Goal: Information Seeking & Learning: Learn about a topic

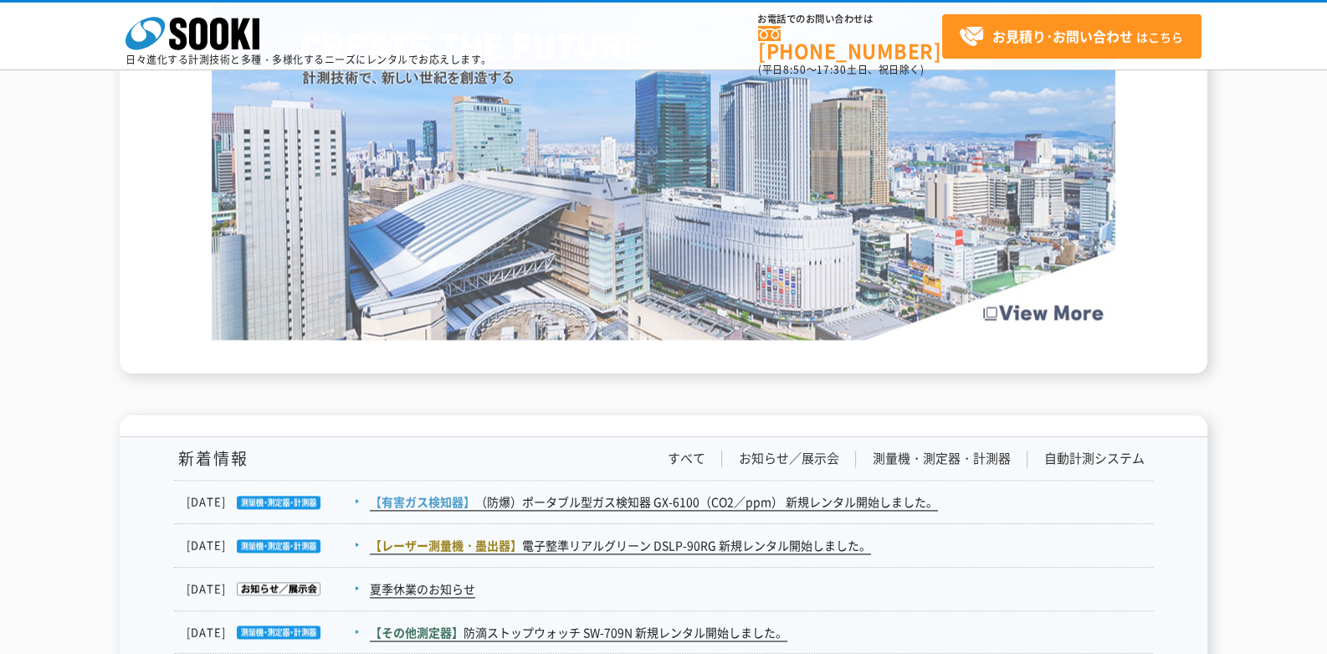
scroll to position [2915, 0]
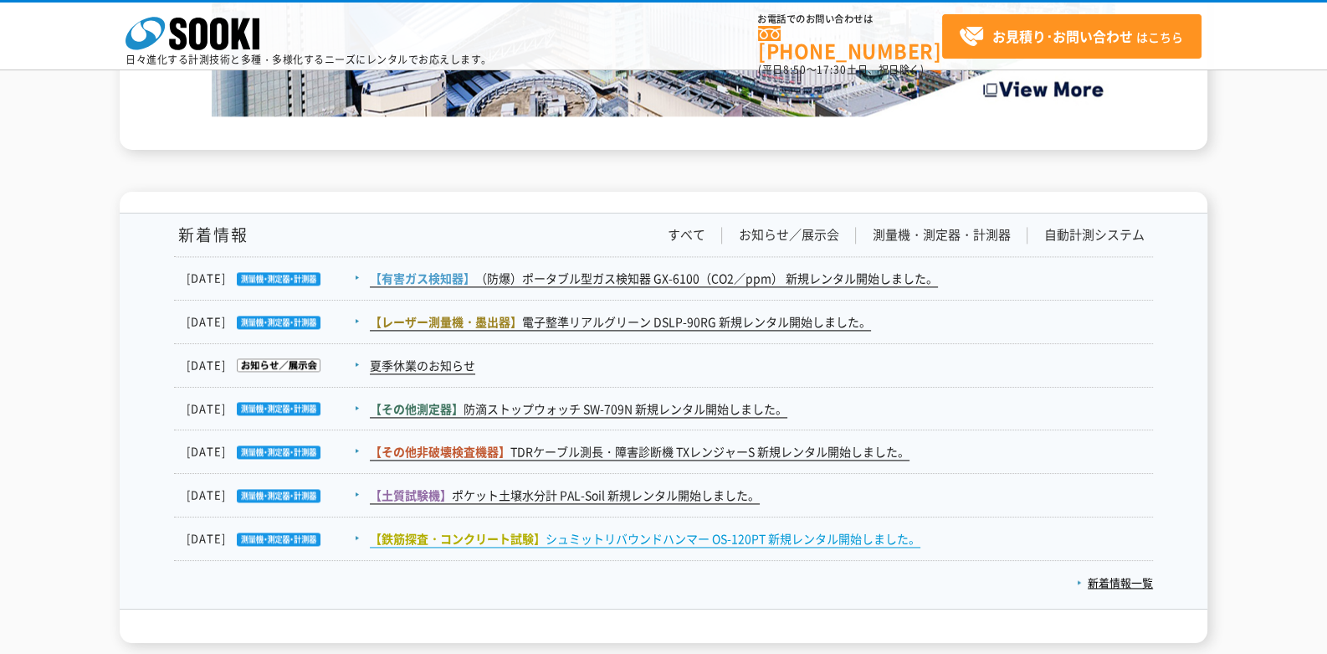
click at [602, 534] on link "【鉄筋探査・コンクリート試験】 シュミットリバウンドハンマー OS-120PT 新規レンタル開始しました。" at bounding box center [645, 539] width 551 height 18
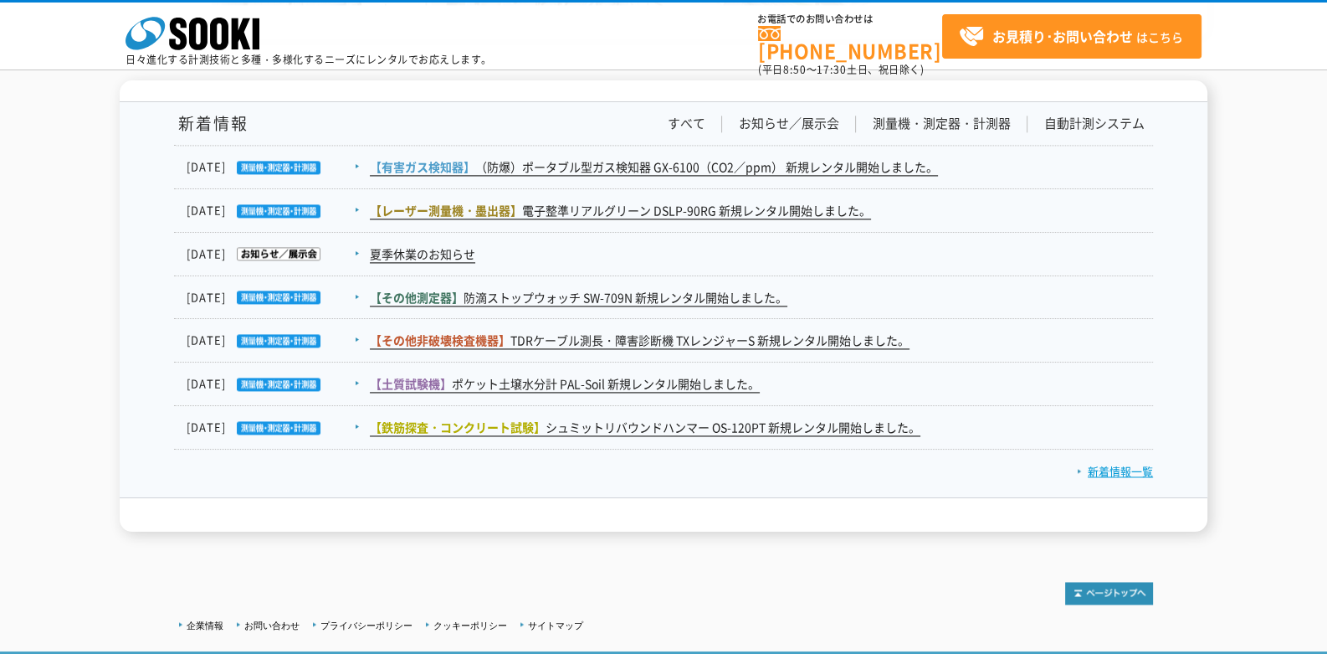
click at [1122, 469] on link "新着情報一覧" at bounding box center [1115, 471] width 76 height 16
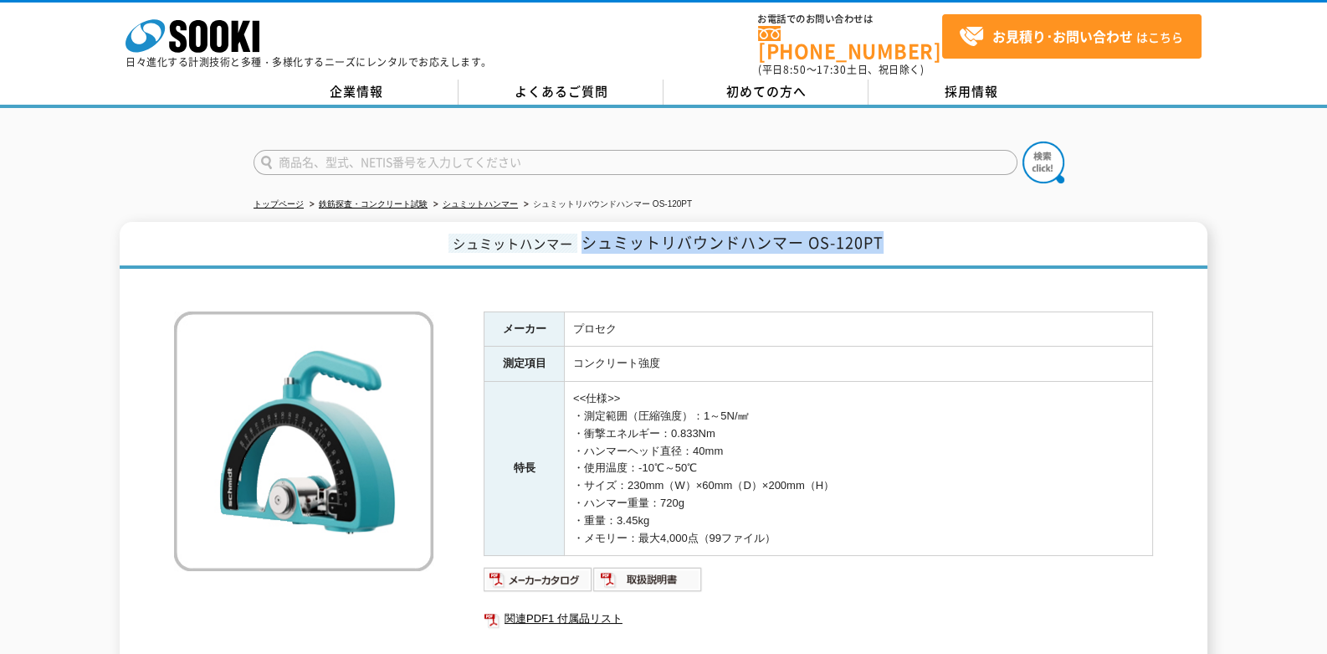
drag, startPoint x: 584, startPoint y: 232, endPoint x: 906, endPoint y: 226, distance: 321.4
click at [906, 226] on h1 "シュミットハンマー シュミットリバウンドハンマー OS-120PT" at bounding box center [664, 245] width 1088 height 47
copy span "シュミットリバウンドハンマー OS-120PT"
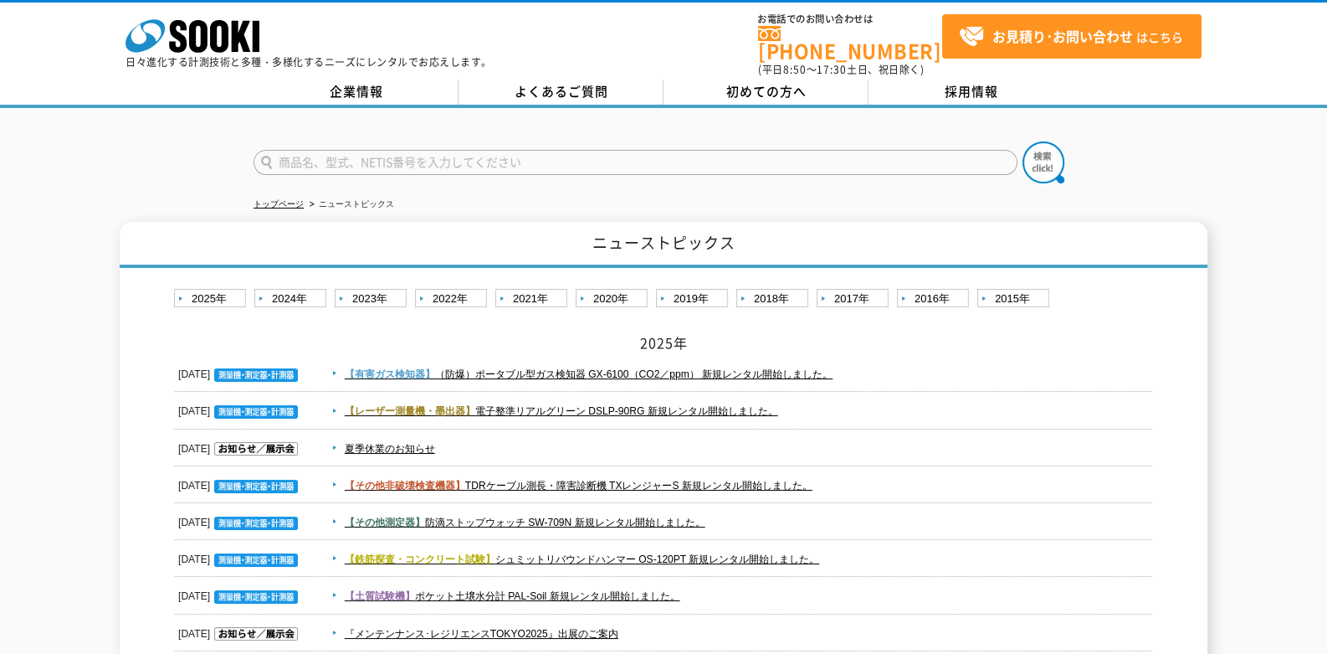
scroll to position [223, 0]
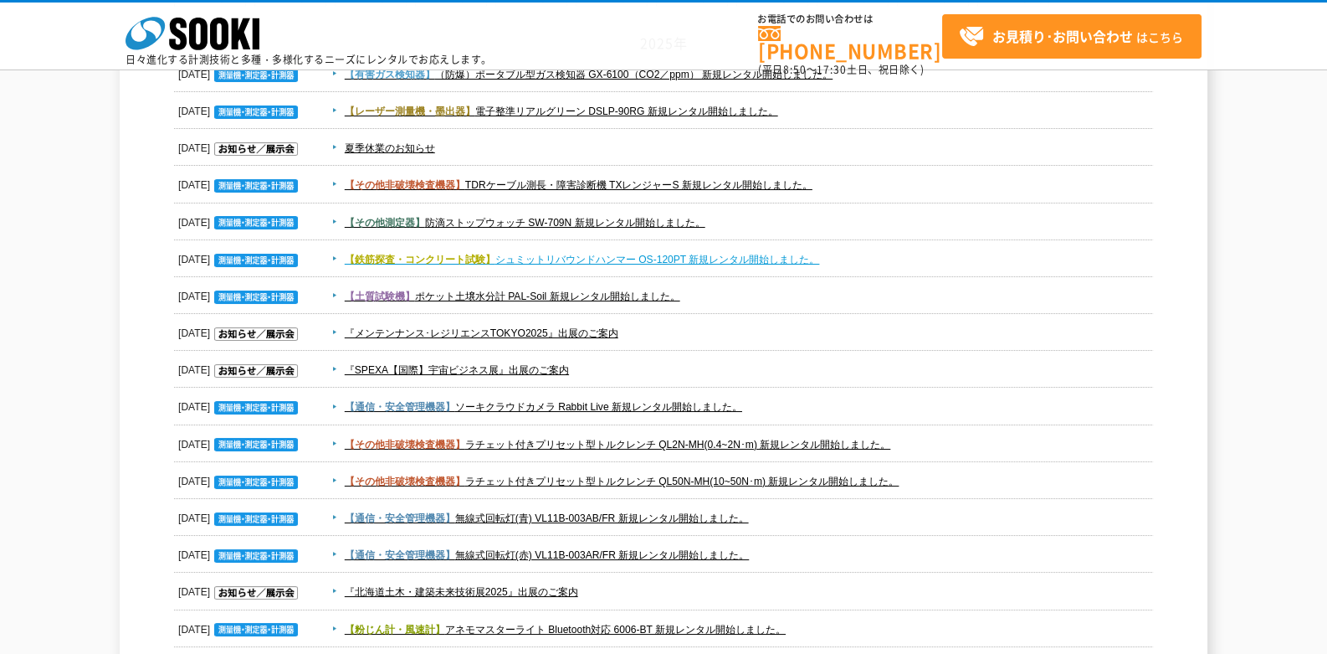
click at [650, 254] on link "【鉄筋探査・コンクリート試験】 シュミットリバウンドハンマー OS-120PT 新規レンタル開始しました。" at bounding box center [582, 260] width 475 height 12
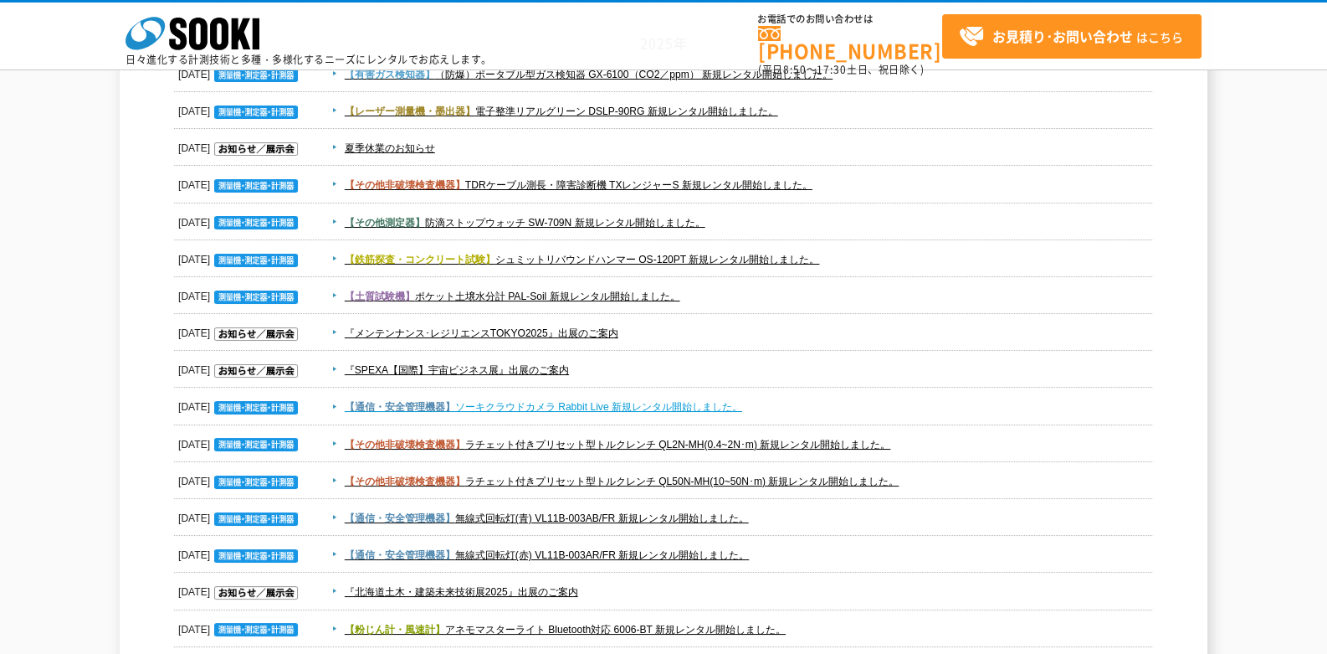
click at [501, 406] on link "【通信・安全管理機器】 ソーキクラウドカメラ Rabbit Live 新規レンタル開始しました。" at bounding box center [544, 407] width 398 height 12
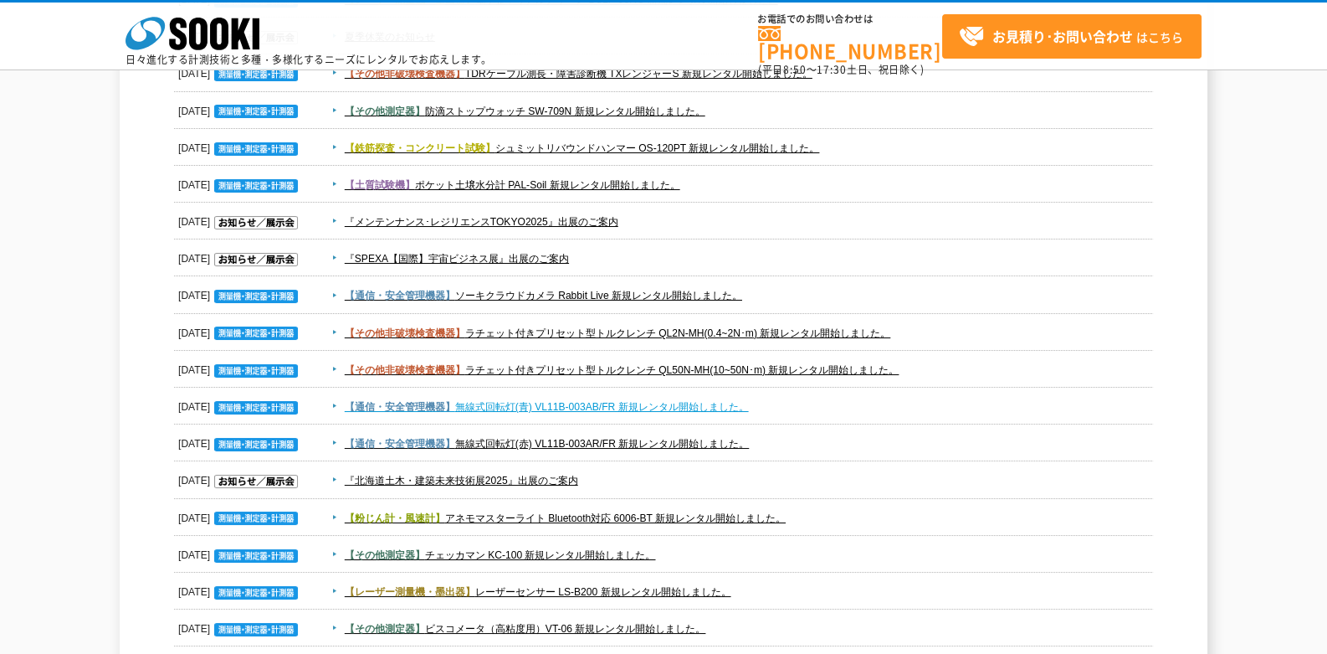
scroll to position [446, 0]
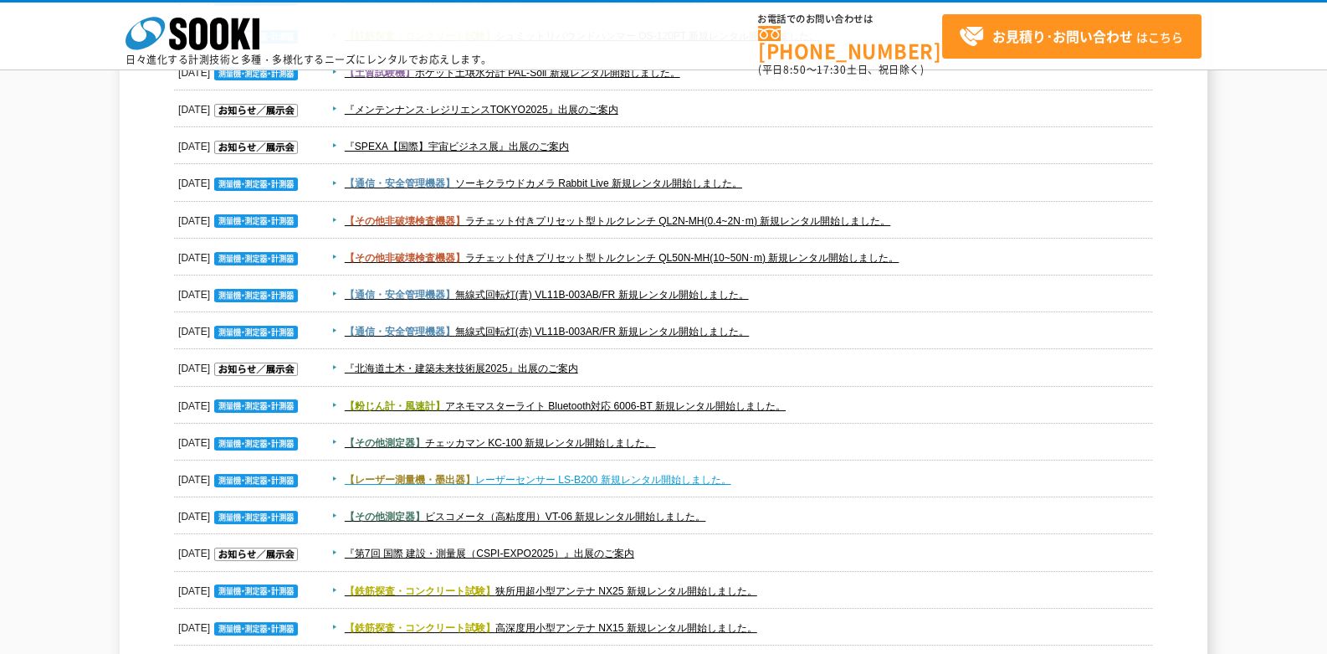
click at [556, 475] on link "【レーザー測量機・墨出器】 レーザーセンサー LS-B200 新規レンタル開始しました。" at bounding box center [538, 480] width 387 height 12
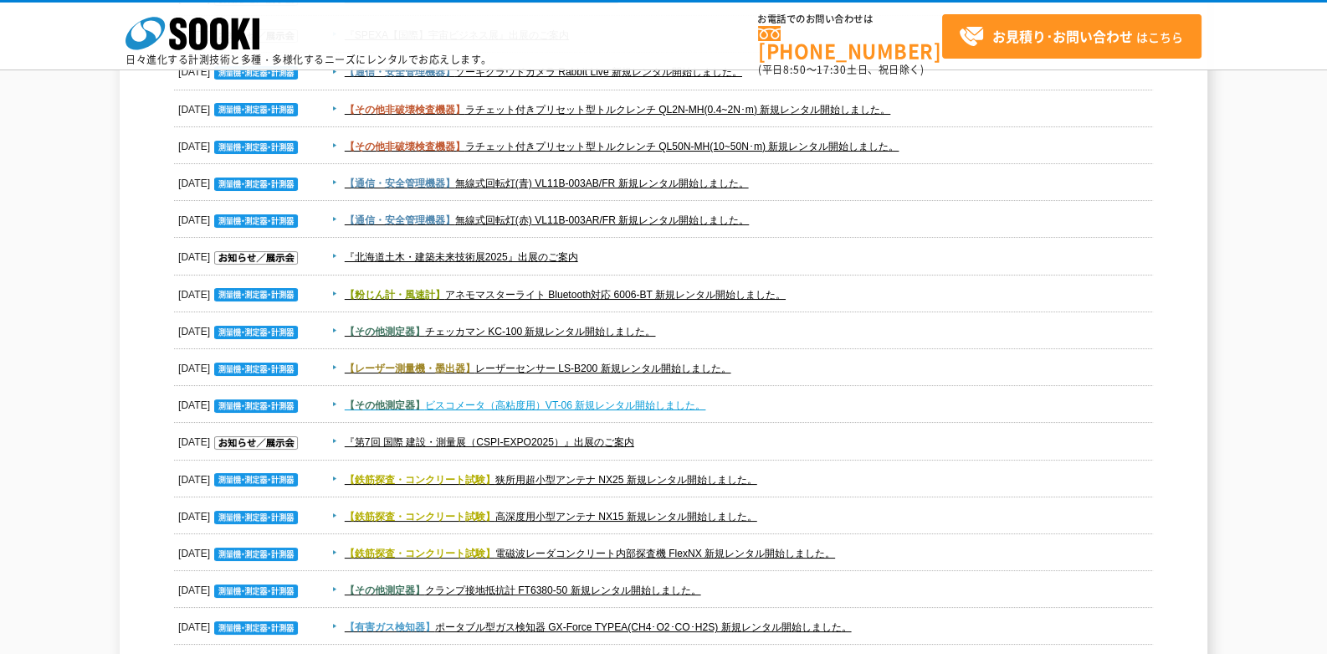
click at [434, 400] on link "【その他測定器】 ビスコメータ（高粘度用）VT-06 新規レンタル開始しました。" at bounding box center [526, 405] width 362 height 12
click at [464, 410] on link "【その他測定器】 ビスコメータ（高粘度用）VT-06 新規レンタル開始しました。" at bounding box center [526, 405] width 362 height 12
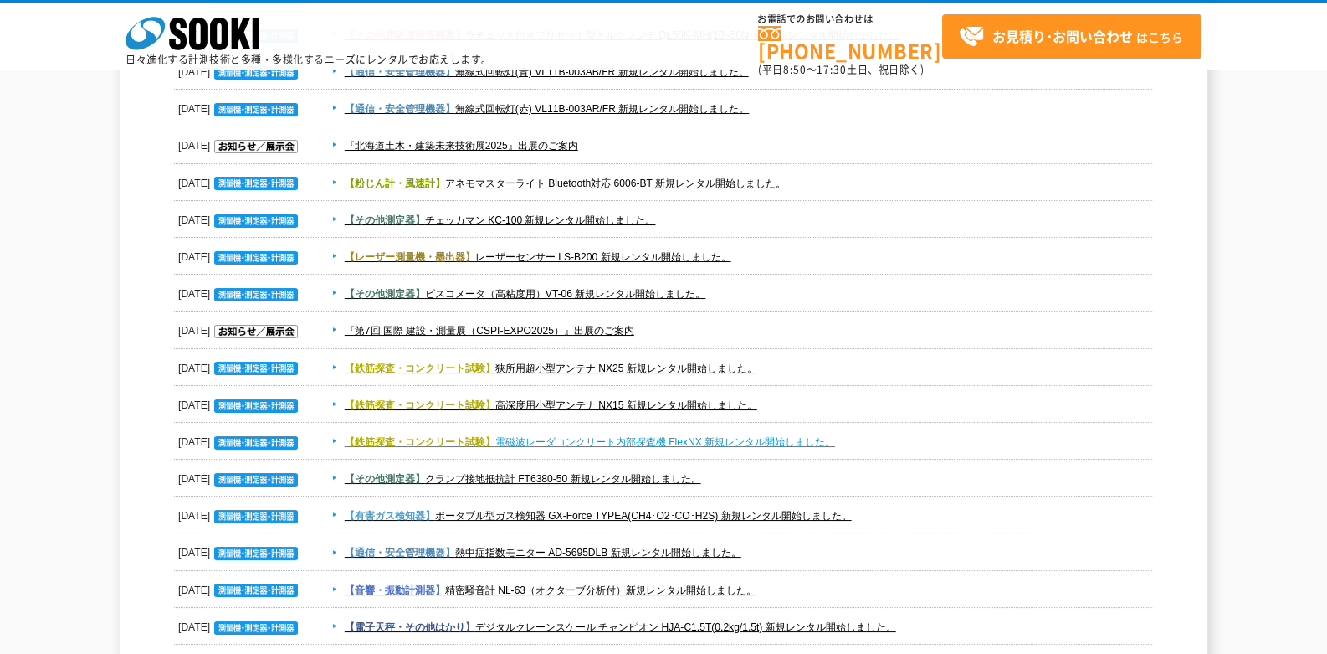
scroll to position [781, 0]
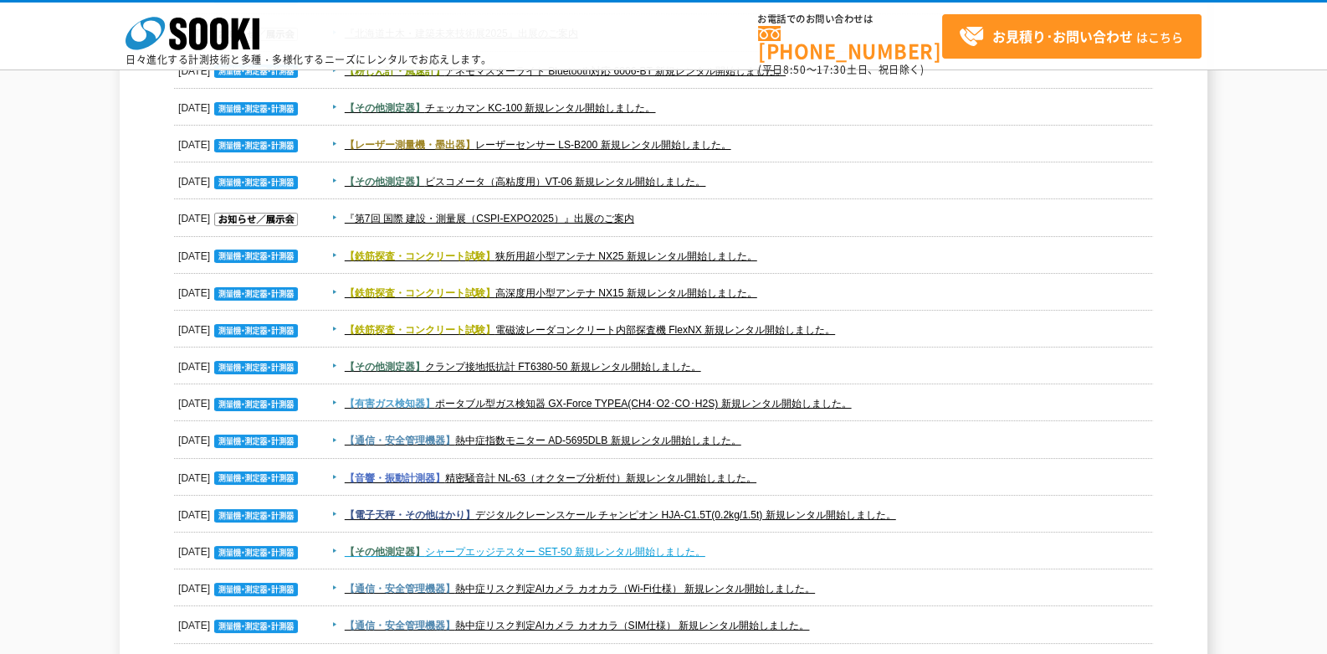
click at [557, 546] on link "【その他測定器】 シャープエッジテスター SET-50 新規レンタル開始しました。" at bounding box center [525, 552] width 361 height 12
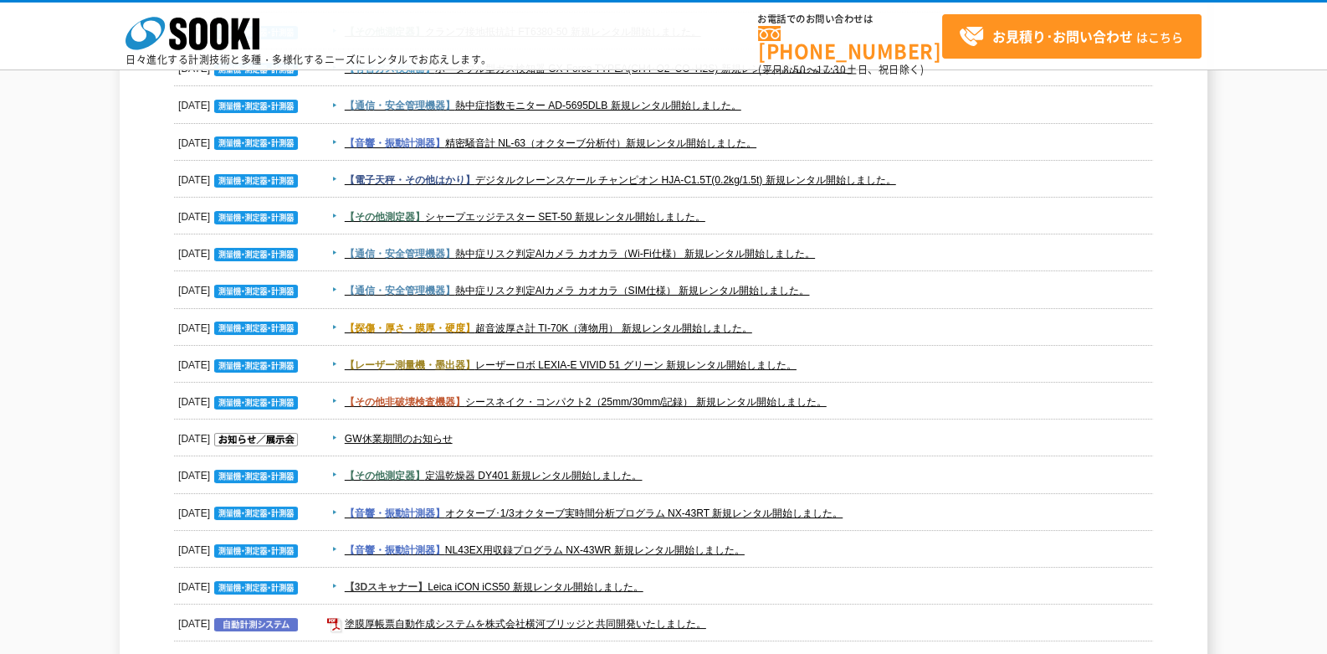
scroll to position [1227, 0]
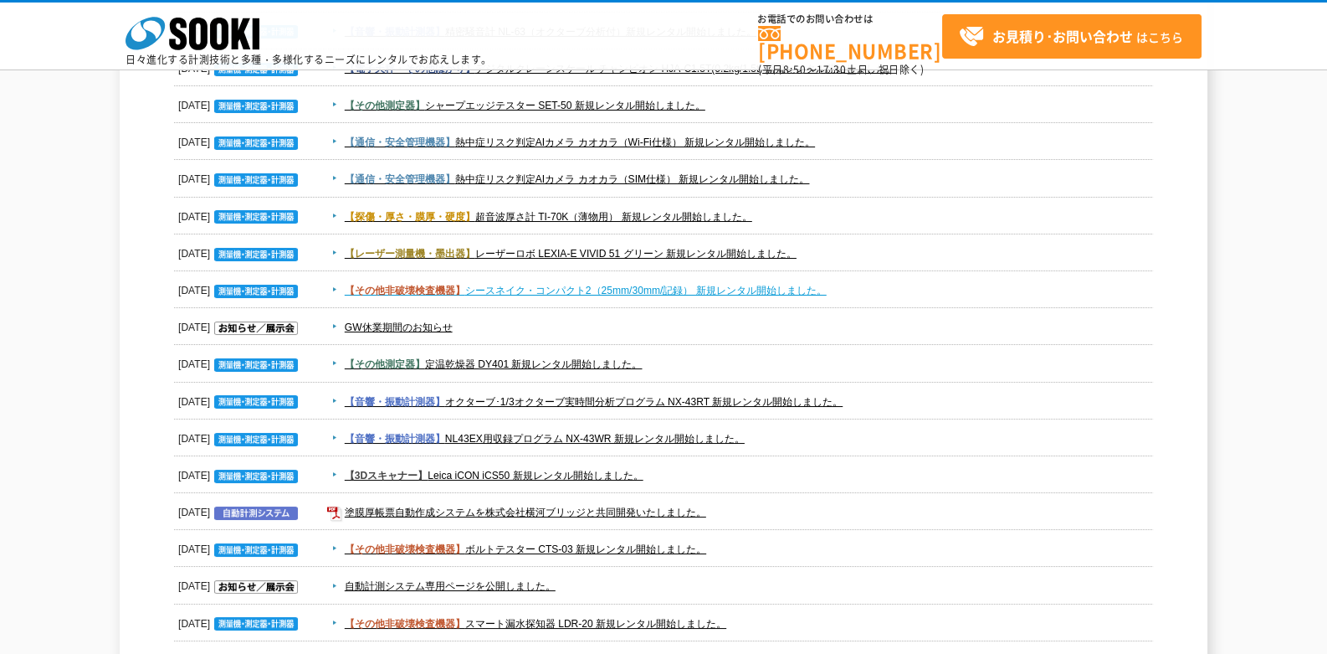
click at [489, 287] on link "【その他非破壊検査機器】 シースネイク・コンパクト2（25mm/30mm/記録） 新規レンタル開始しました。" at bounding box center [586, 291] width 482 height 12
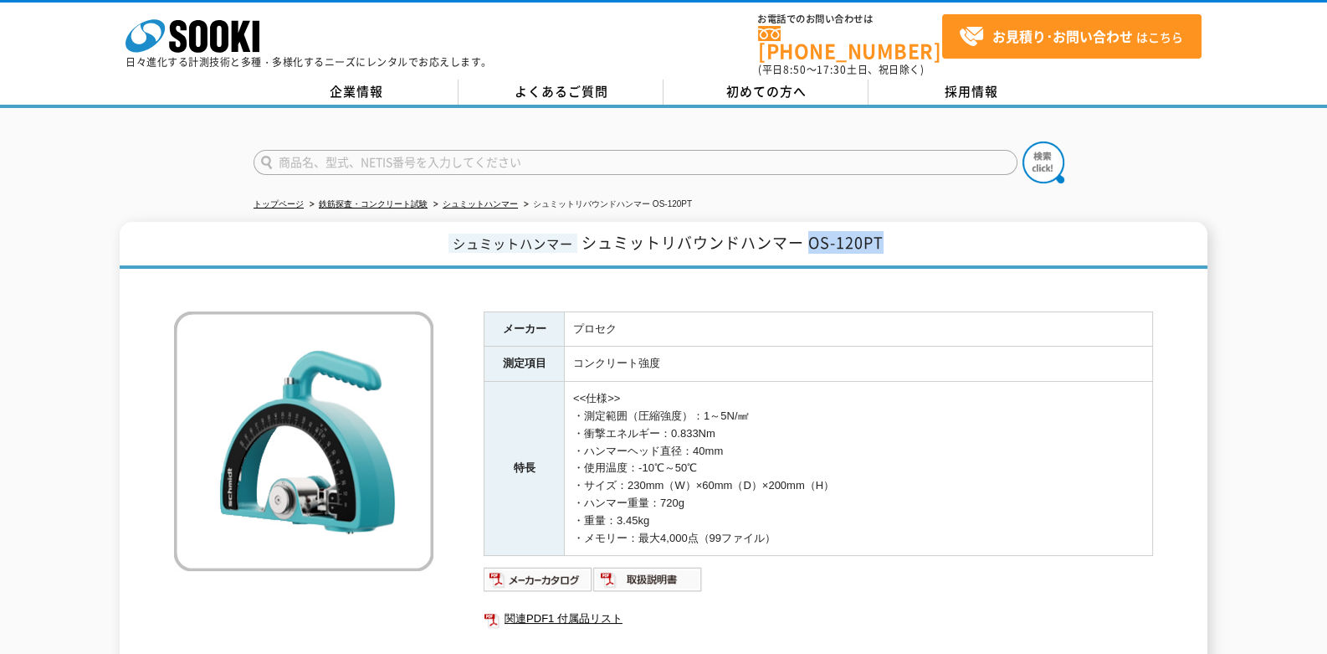
drag, startPoint x: 813, startPoint y: 231, endPoint x: 988, endPoint y: 211, distance: 176.1
click at [988, 222] on h1 "シュミットハンマー シュミットリバウンドハンマー OS-120PT" at bounding box center [664, 245] width 1088 height 47
copy span "OS-120PT"
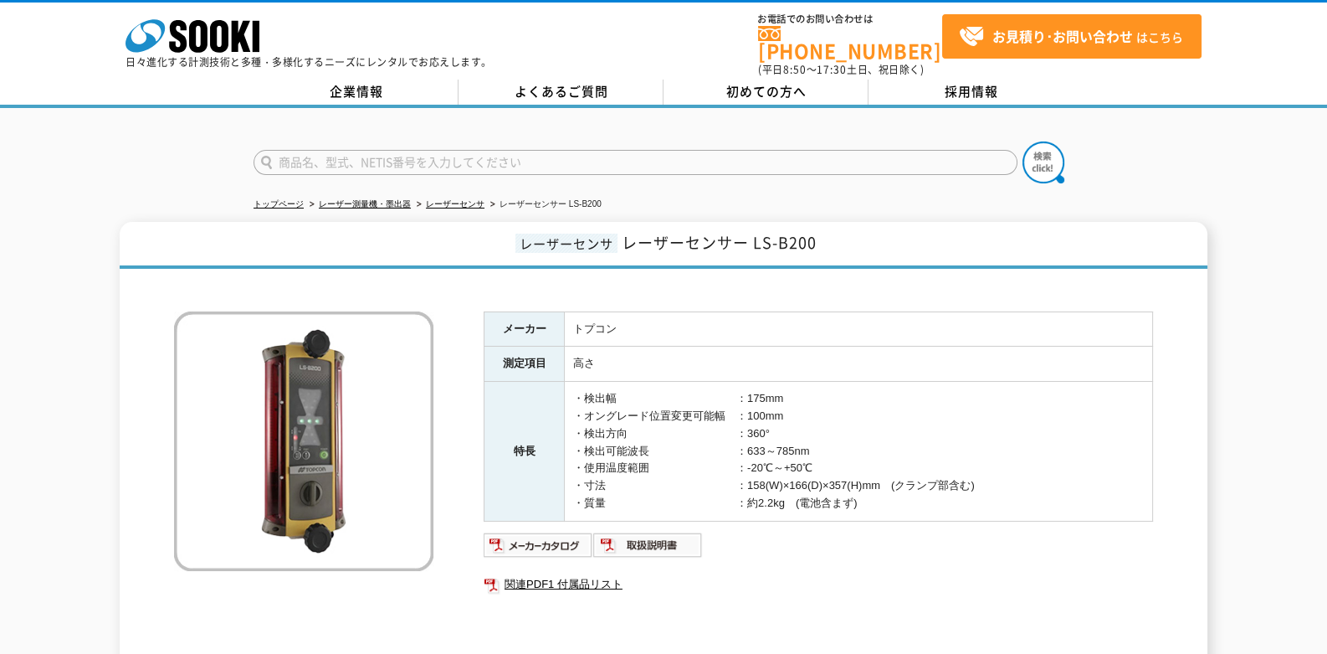
drag, startPoint x: 56, startPoint y: 423, endPoint x: 2, endPoint y: 382, distance: 67.6
click at [56, 422] on div "レーザーセンサ レーザーセンサー LS-B200 メーカー トプコン 測定項目 高さ 特長 ・検出幅　　　　　　　　　　　：175mm ・オングレード位置変更…" at bounding box center [663, 446] width 1327 height 449
drag, startPoint x: 543, startPoint y: 375, endPoint x: 527, endPoint y: 363, distance: 19.8
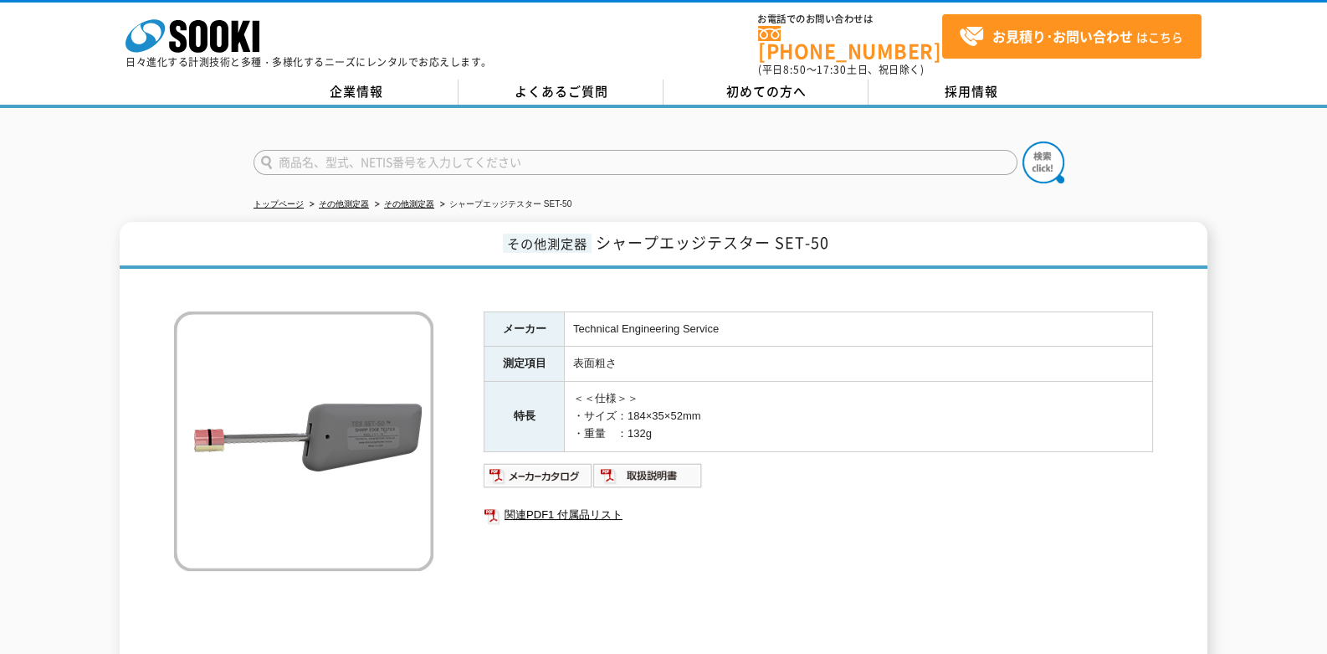
drag, startPoint x: 495, startPoint y: 402, endPoint x: 474, endPoint y: 399, distance: 21.9
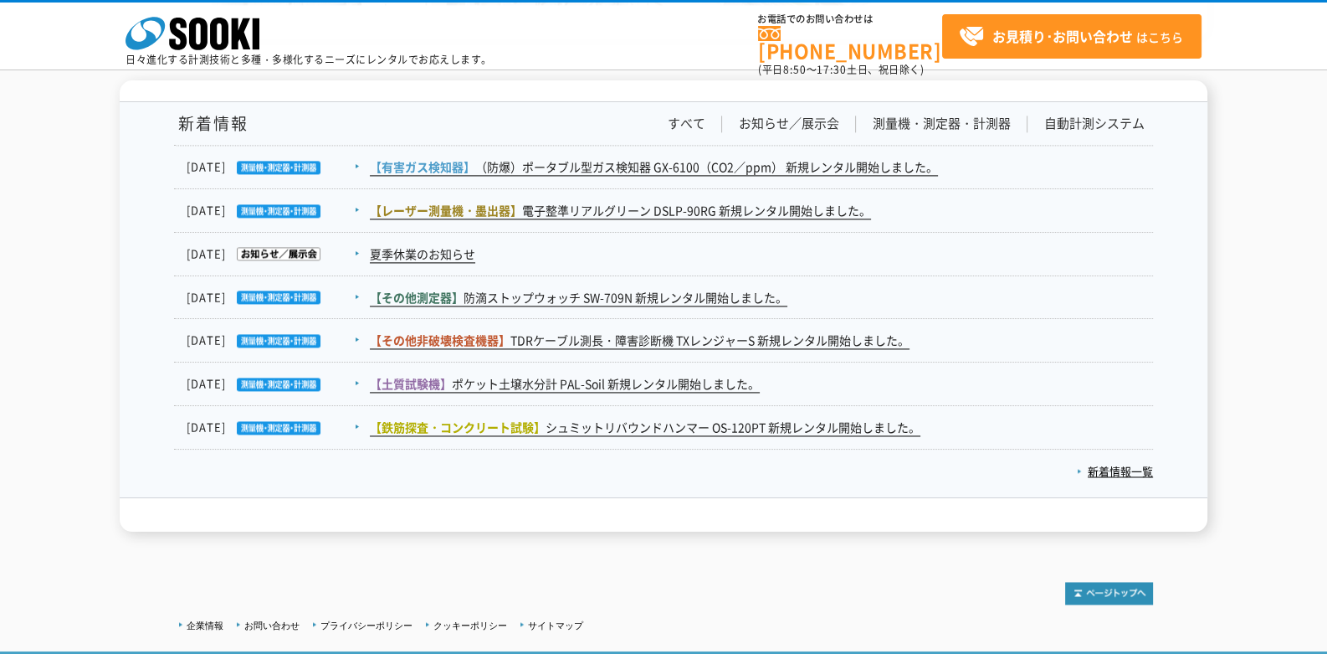
drag, startPoint x: 788, startPoint y: 451, endPoint x: 778, endPoint y: 450, distance: 9.2
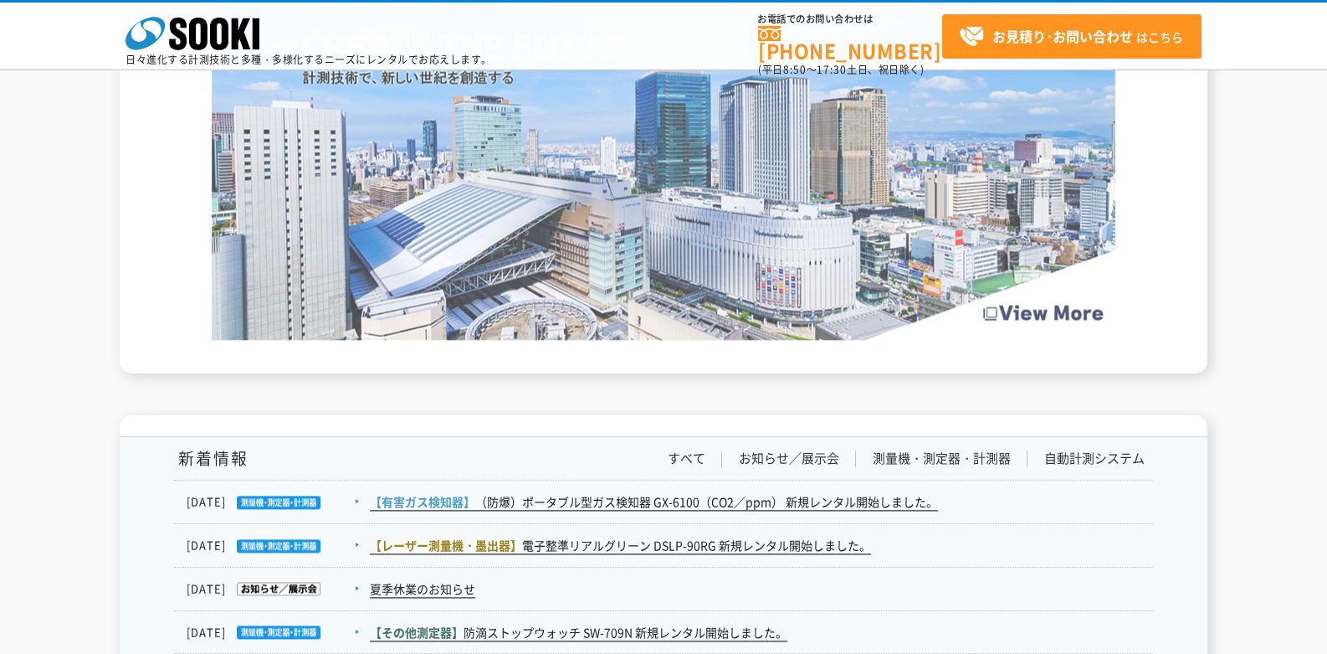
scroll to position [2469, 0]
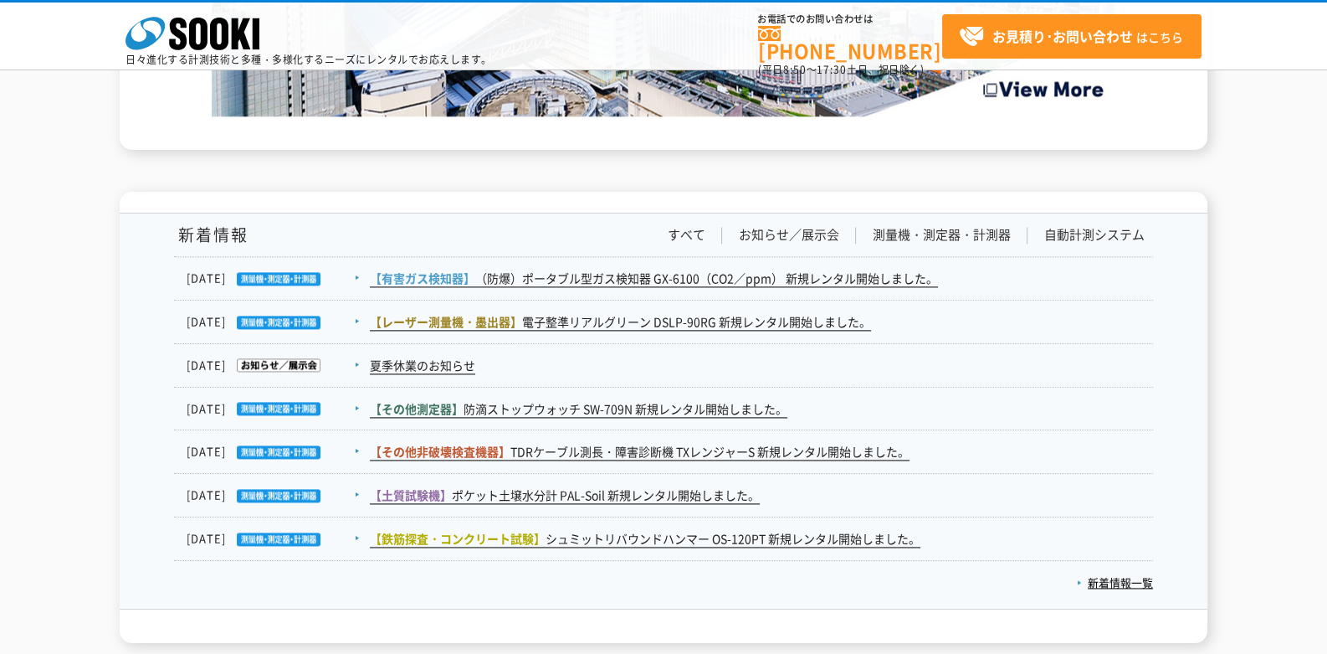
scroll to position [3137, 0]
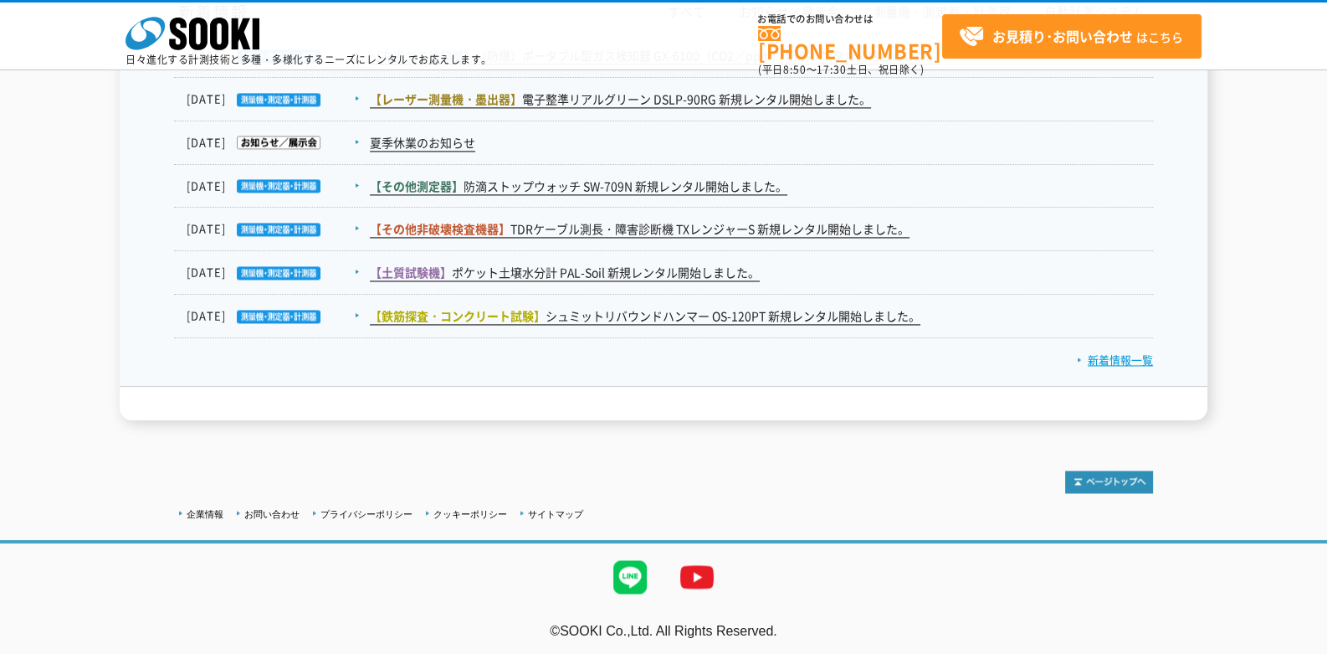
click at [1106, 362] on link "新着情報一覧" at bounding box center [1115, 359] width 76 height 16
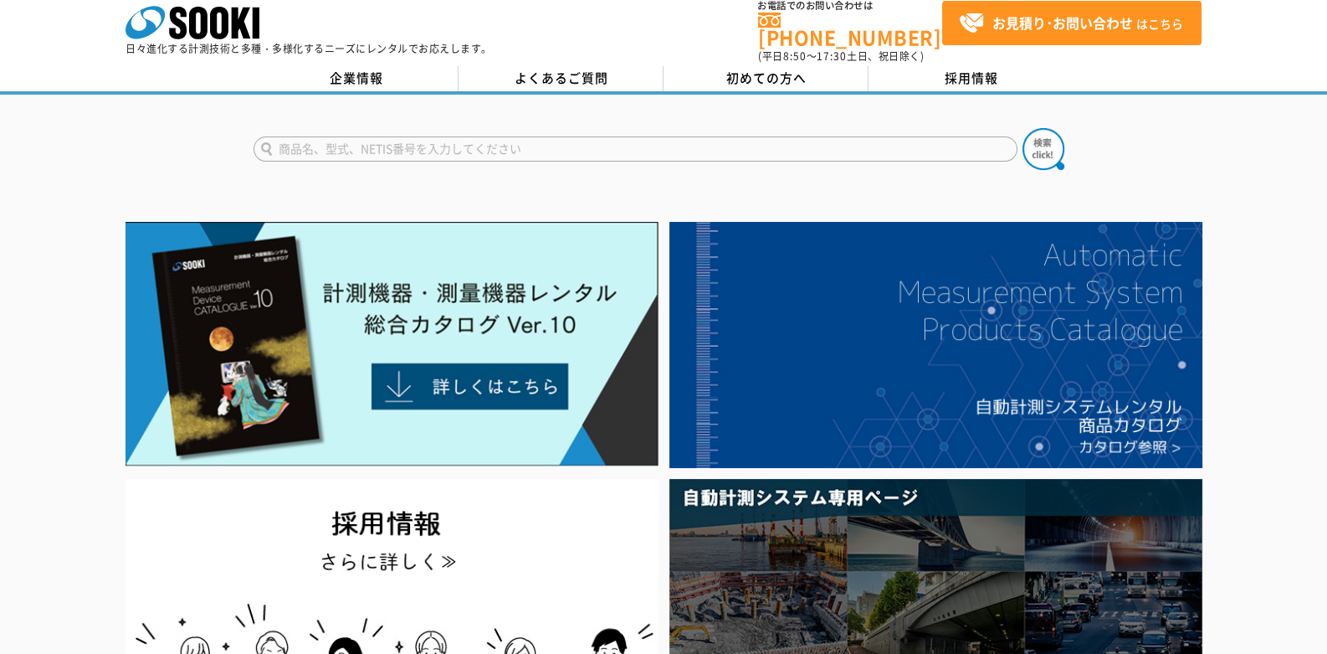
scroll to position [0, 0]
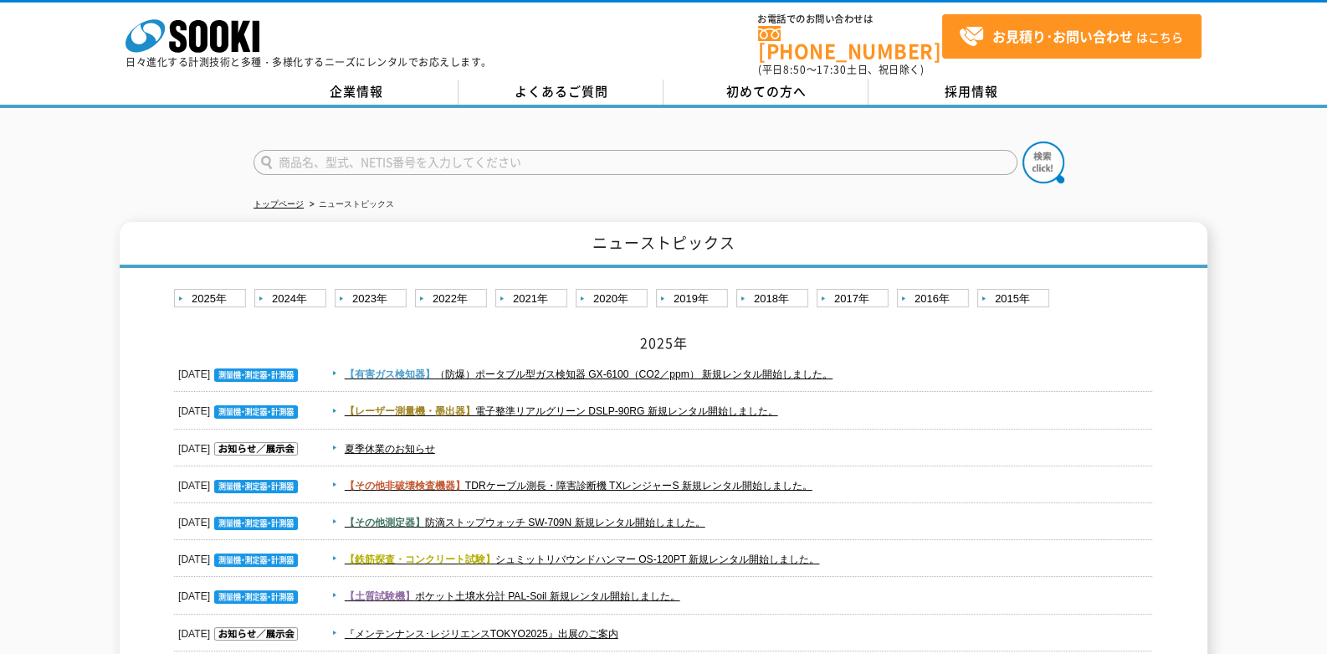
drag, startPoint x: 221, startPoint y: 328, endPoint x: 208, endPoint y: 328, distance: 13.4
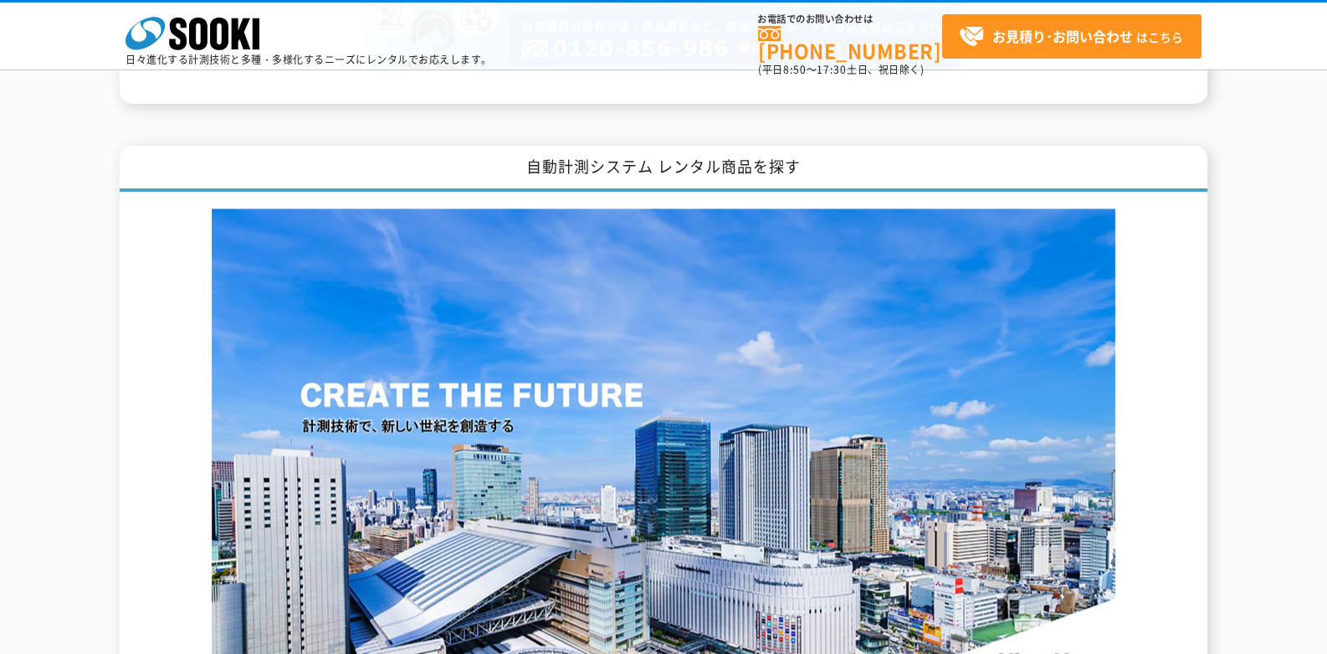
scroll to position [3137, 0]
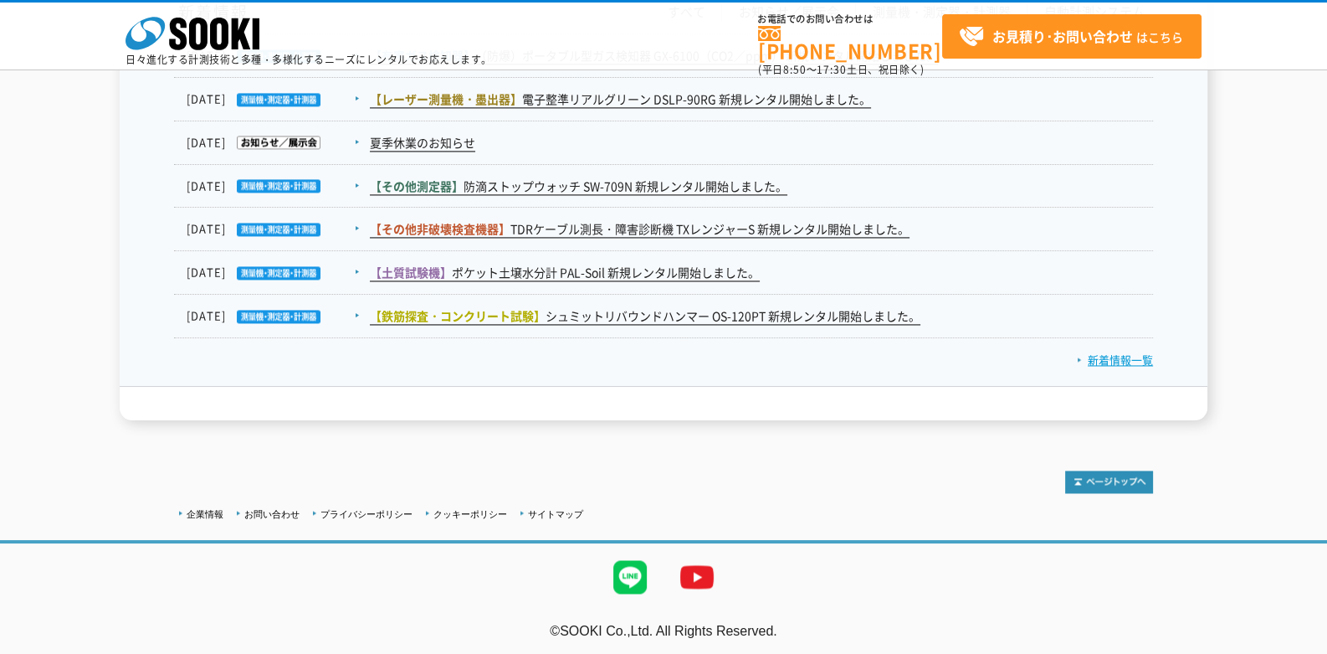
click at [1127, 351] on link "新着情報一覧" at bounding box center [1115, 359] width 76 height 16
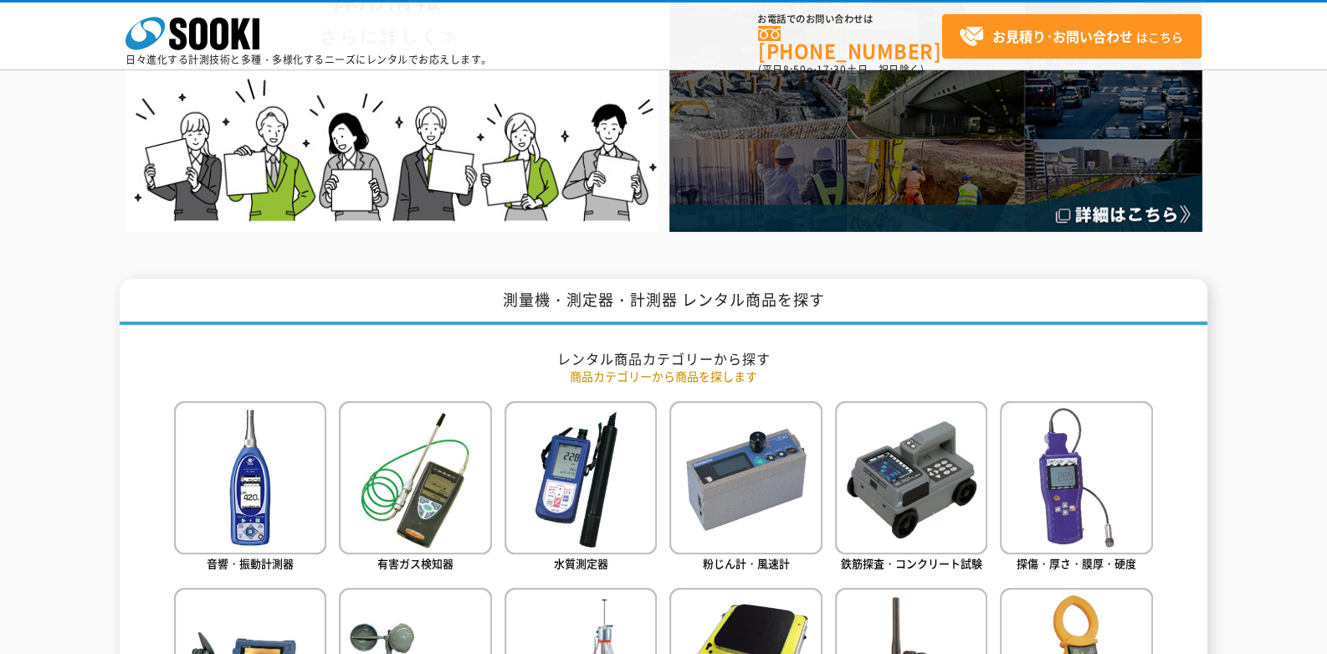
scroll to position [0, 0]
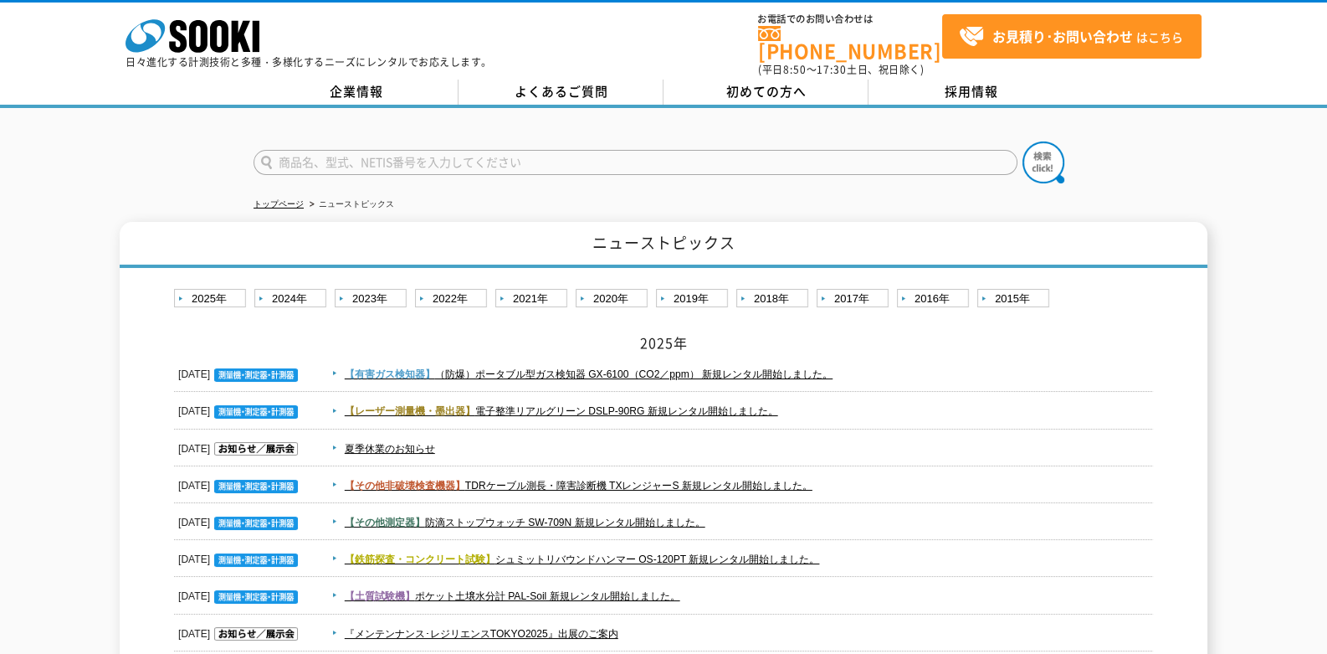
scroll to position [223, 0]
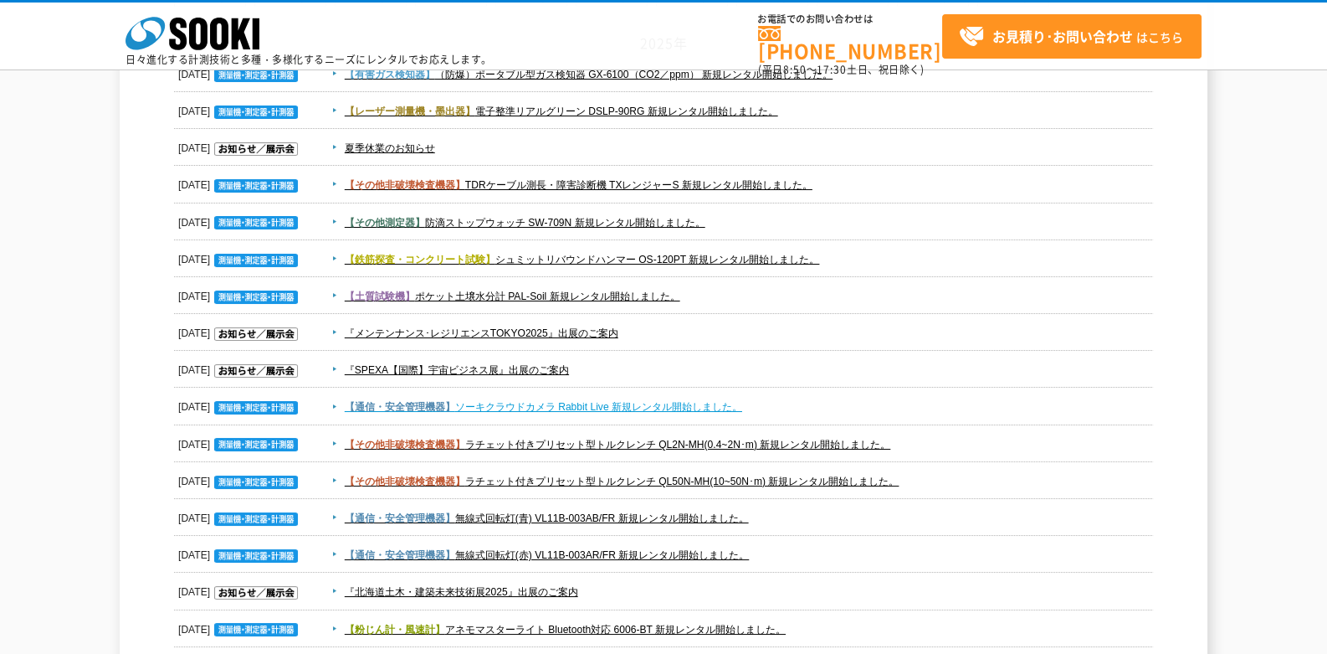
click at [639, 404] on link "【通信・安全管理機器】 ソーキクラウドカメラ Rabbit Live 新規レンタル開始しました。" at bounding box center [544, 407] width 398 height 12
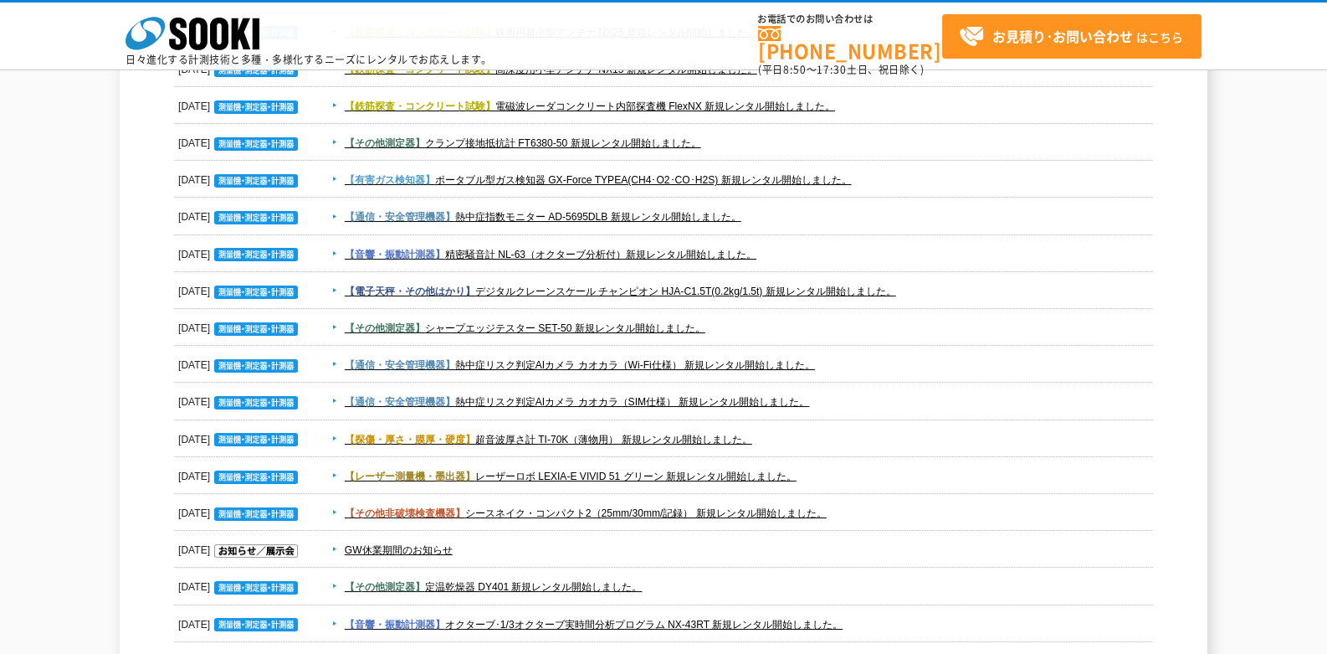
scroll to position [1227, 0]
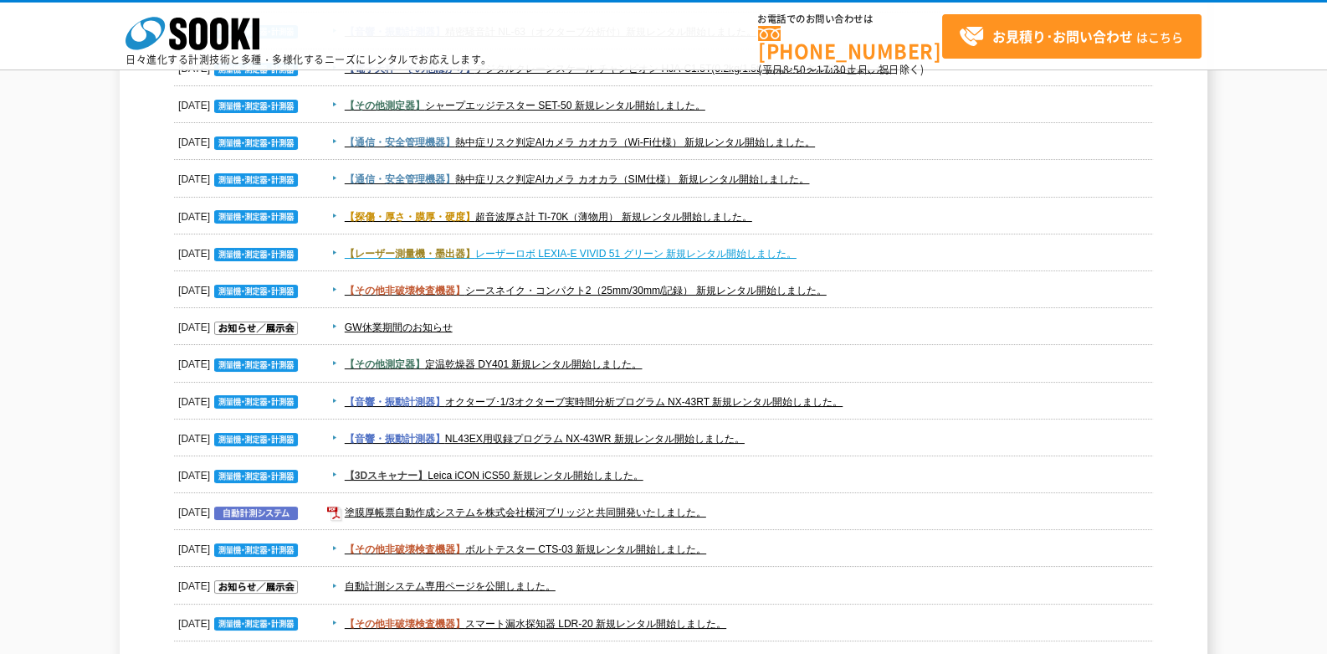
click at [495, 252] on link "【レーザー測量機・墨出器】 レーザーロボ LEXIA-E VIVID 51 グリーン 新規レンタル開始しました。" at bounding box center [571, 254] width 452 height 12
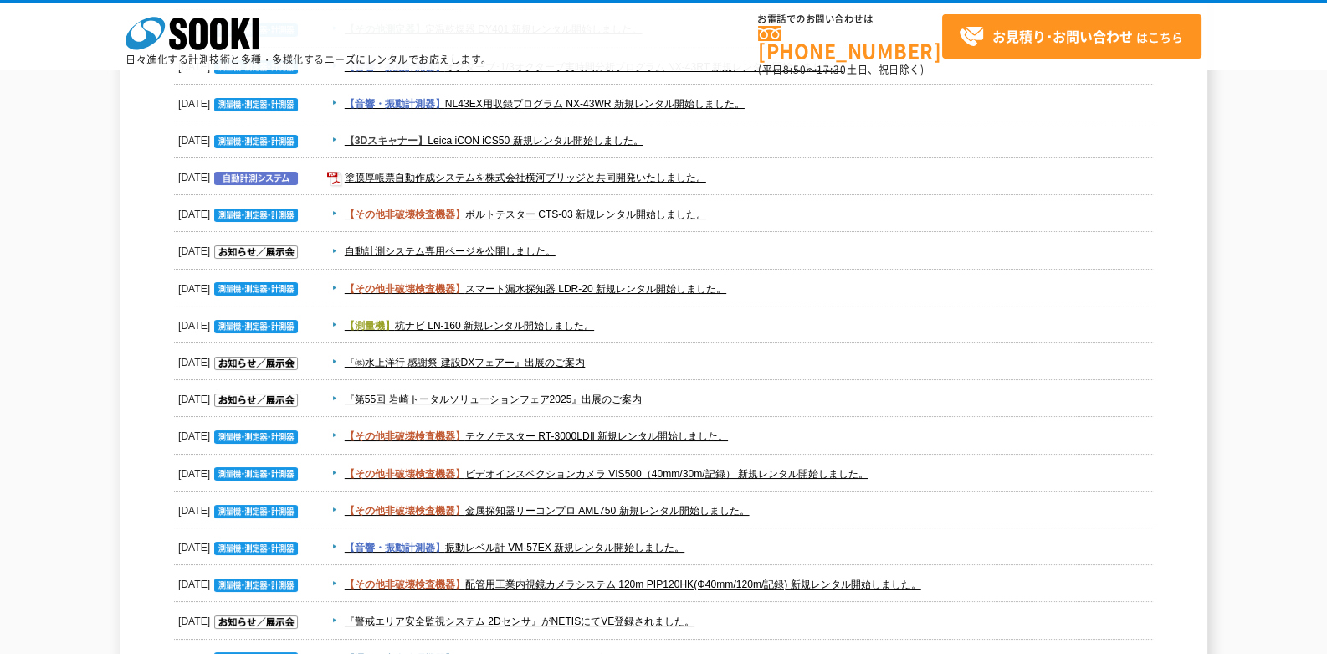
scroll to position [1785, 0]
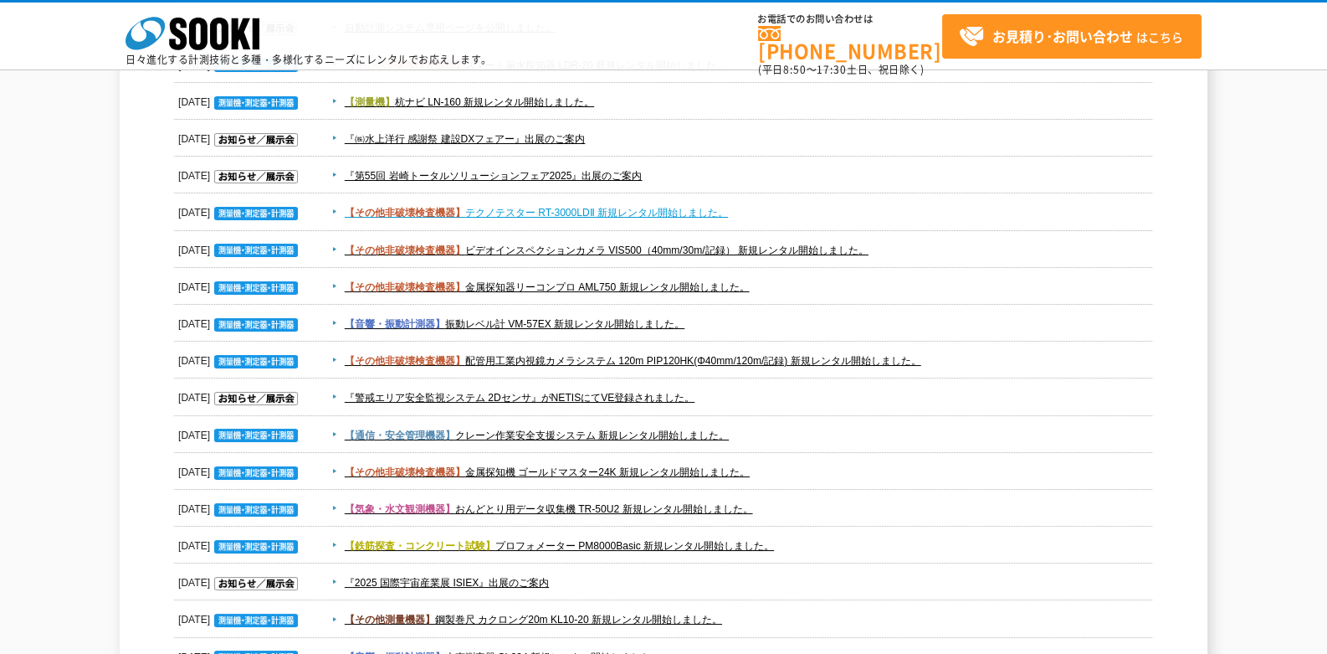
click at [500, 214] on link "【その他非破壊検査機器】 テクノテスター RT-3000LDⅡ 新規レンタル開始しました。" at bounding box center [536, 213] width 383 height 12
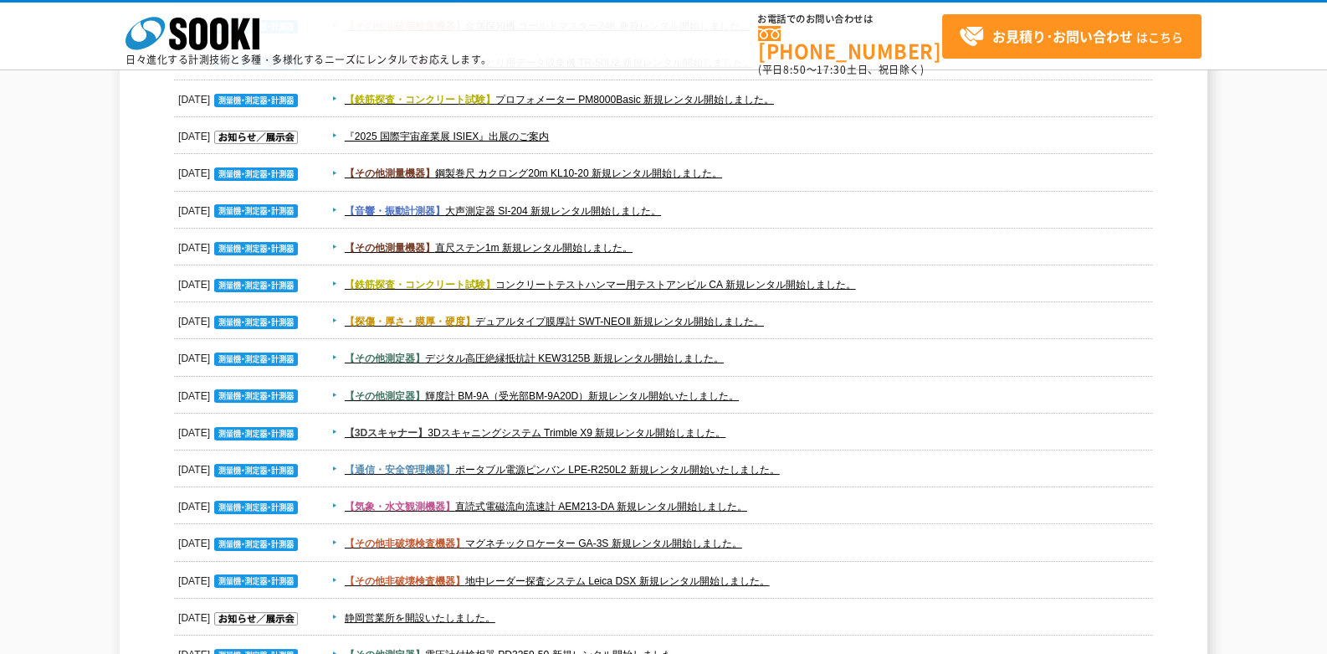
scroll to position [2343, 0]
